Goal: Task Accomplishment & Management: Manage account settings

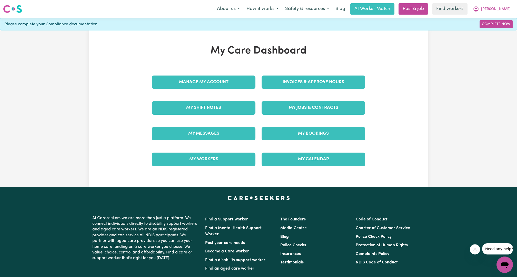
click at [225, 96] on div "My Shift Notes" at bounding box center [204, 108] width 110 height 26
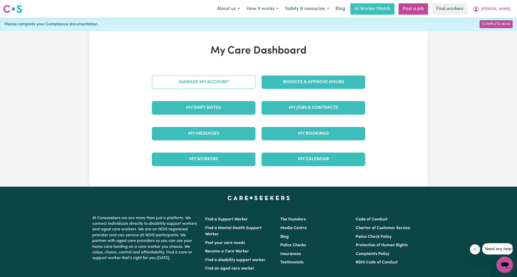
click at [226, 87] on link "Manage My Account" at bounding box center [204, 82] width 104 height 13
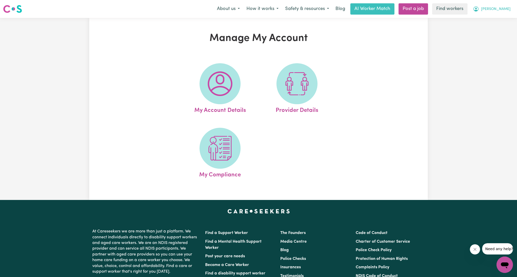
click at [500, 9] on span "[PERSON_NAME]" at bounding box center [495, 9] width 29 height 6
click at [489, 36] on div "Manage My Account My Account Details Provider Details My Compliance" at bounding box center [258, 109] width 517 height 182
click at [502, 10] on span "[PERSON_NAME]" at bounding box center [495, 9] width 29 height 6
click at [494, 26] on link "Logout" at bounding box center [493, 30] width 41 height 10
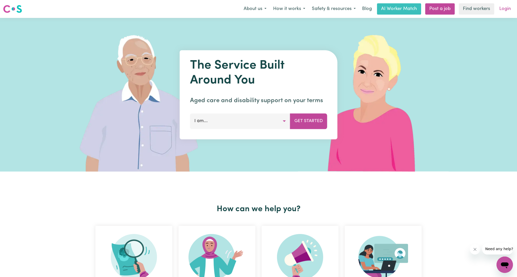
click at [505, 8] on link "Login" at bounding box center [505, 8] width 18 height 11
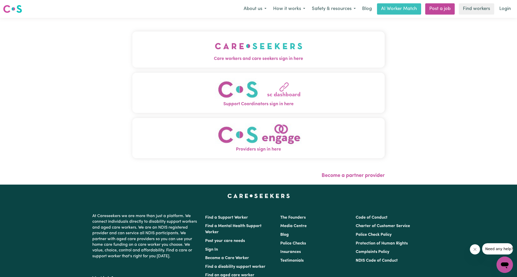
click at [262, 58] on span "Care workers and care seekers sign in here" at bounding box center [258, 59] width 252 height 7
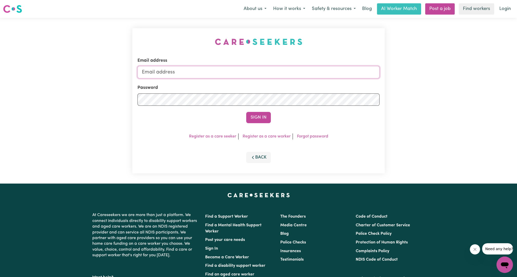
click at [249, 76] on input "Email address" at bounding box center [258, 72] width 242 height 12
drag, startPoint x: 168, startPoint y: 74, endPoint x: 268, endPoint y: 77, distance: 100.5
click at [268, 77] on input "[EMAIL_ADDRESS][PERSON_NAME][DOMAIN_NAME]" at bounding box center [258, 72] width 242 height 12
type input "[EMAIL_ADDRESS][DOMAIN_NAME]"
click at [258, 121] on button "Sign In" at bounding box center [258, 117] width 25 height 11
